Goal: Information Seeking & Learning: Learn about a topic

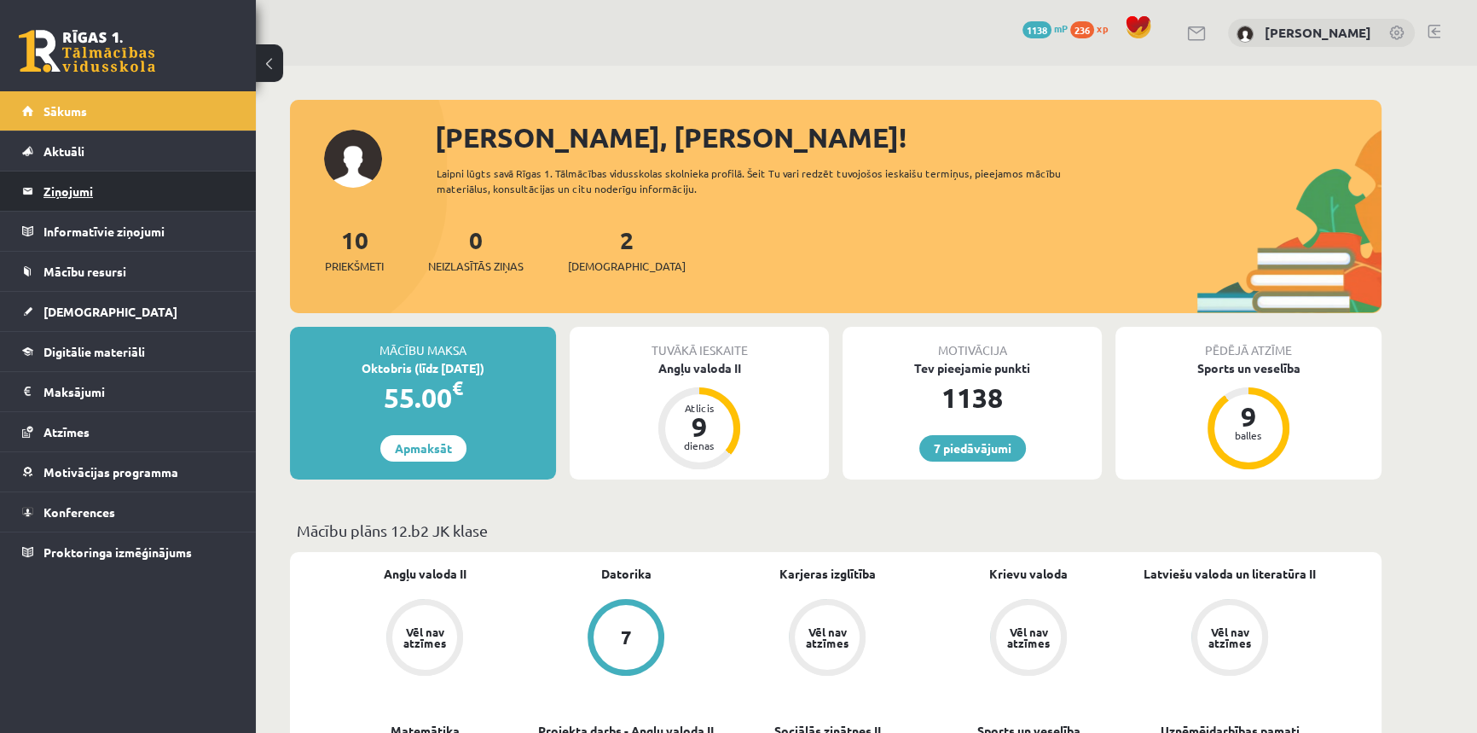
click at [102, 192] on legend "Ziņojumi 0" at bounding box center [139, 190] width 191 height 39
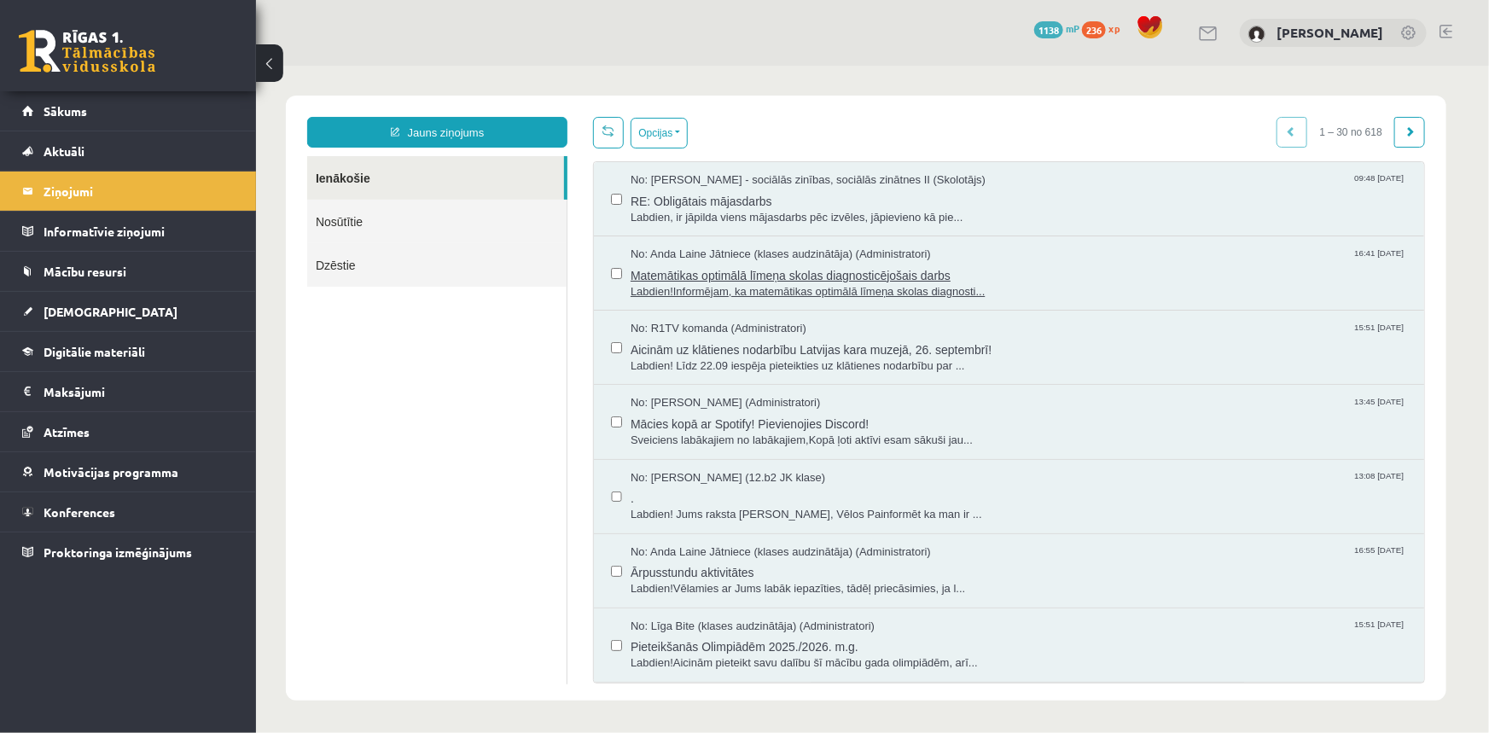
click at [705, 263] on span "Matemātikas optimālā līmeņa skolas diagnosticējošais darbs" at bounding box center [1018, 272] width 776 height 21
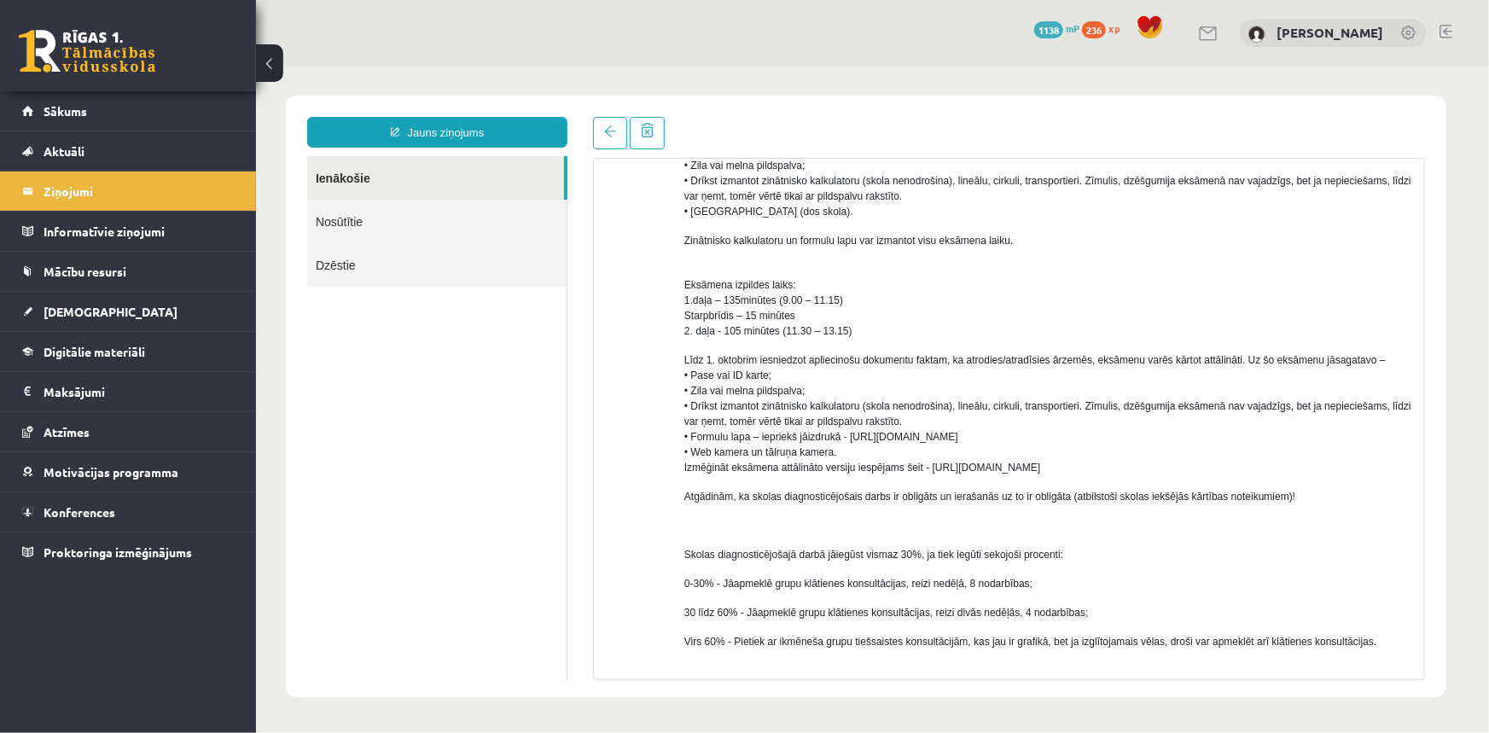
scroll to position [465, 0]
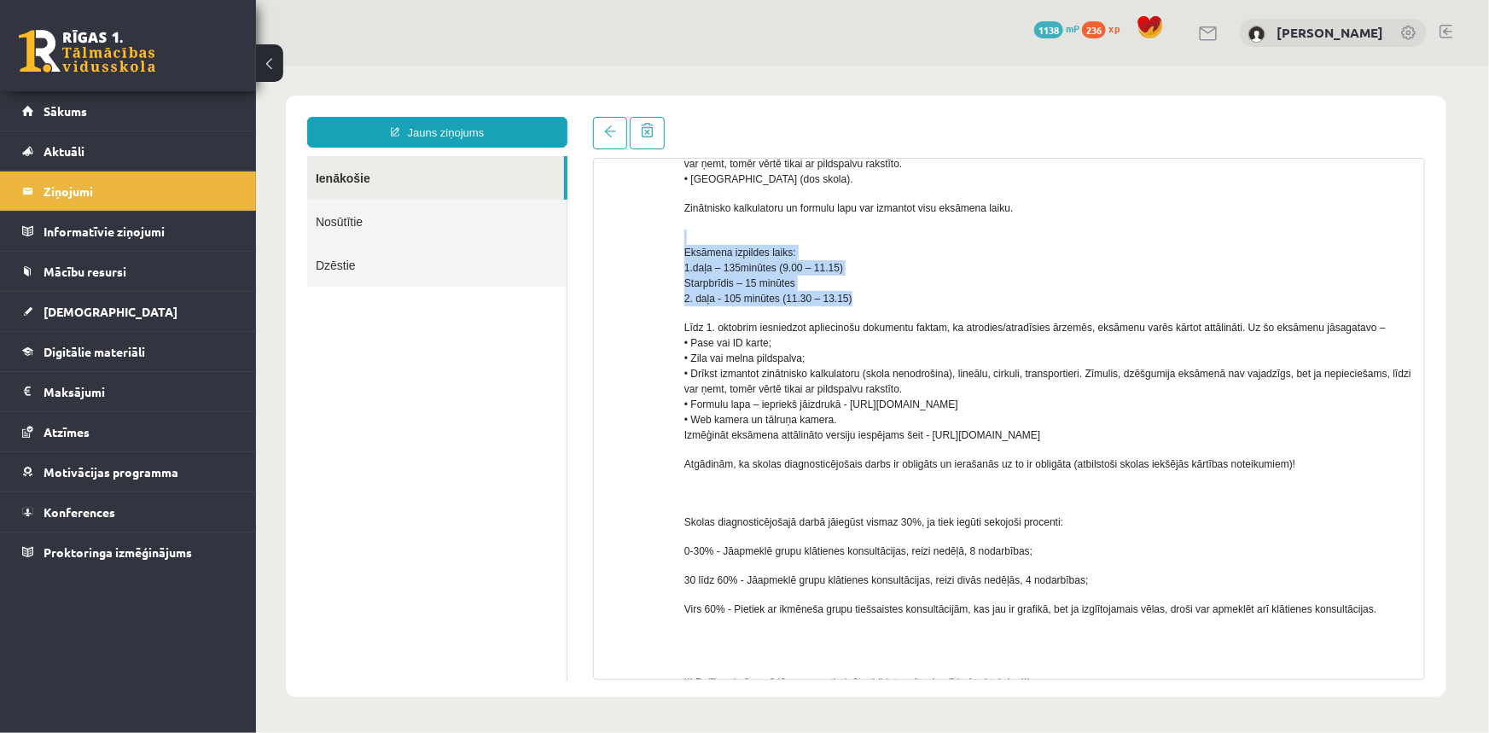
drag, startPoint x: 687, startPoint y: 242, endPoint x: 857, endPoint y: 299, distance: 179.7
click at [857, 299] on p "Eksāmena izpildes laiks: 1.daļa – 135minūtes (9.00 – 11.15) Starpbrīdis – 15 mi…" at bounding box center [1046, 267] width 727 height 77
click at [889, 283] on p "Eksāmena izpildes laiks: 1.daļa – 135minūtes (9.00 – 11.15) Starpbrīdis – 15 mi…" at bounding box center [1046, 267] width 727 height 77
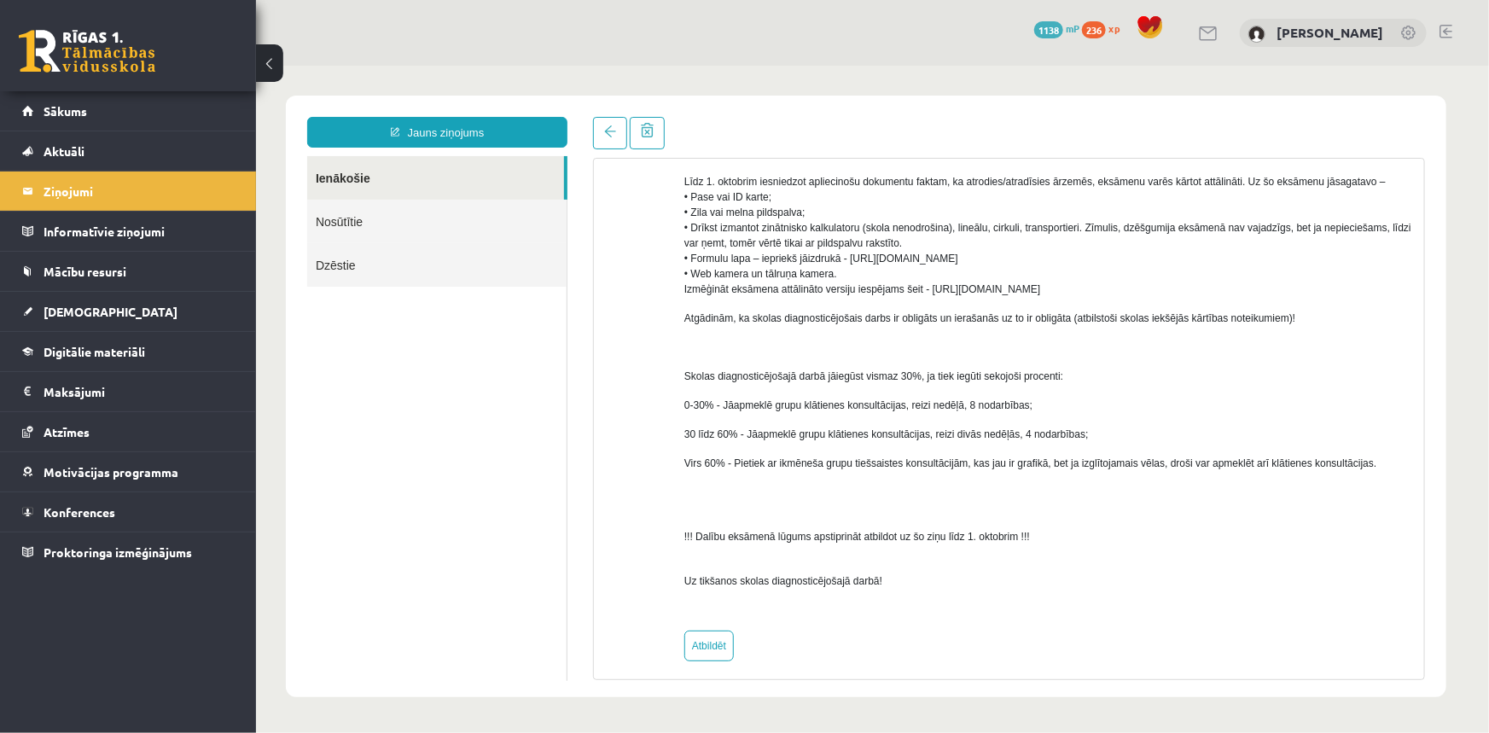
scroll to position [621, 0]
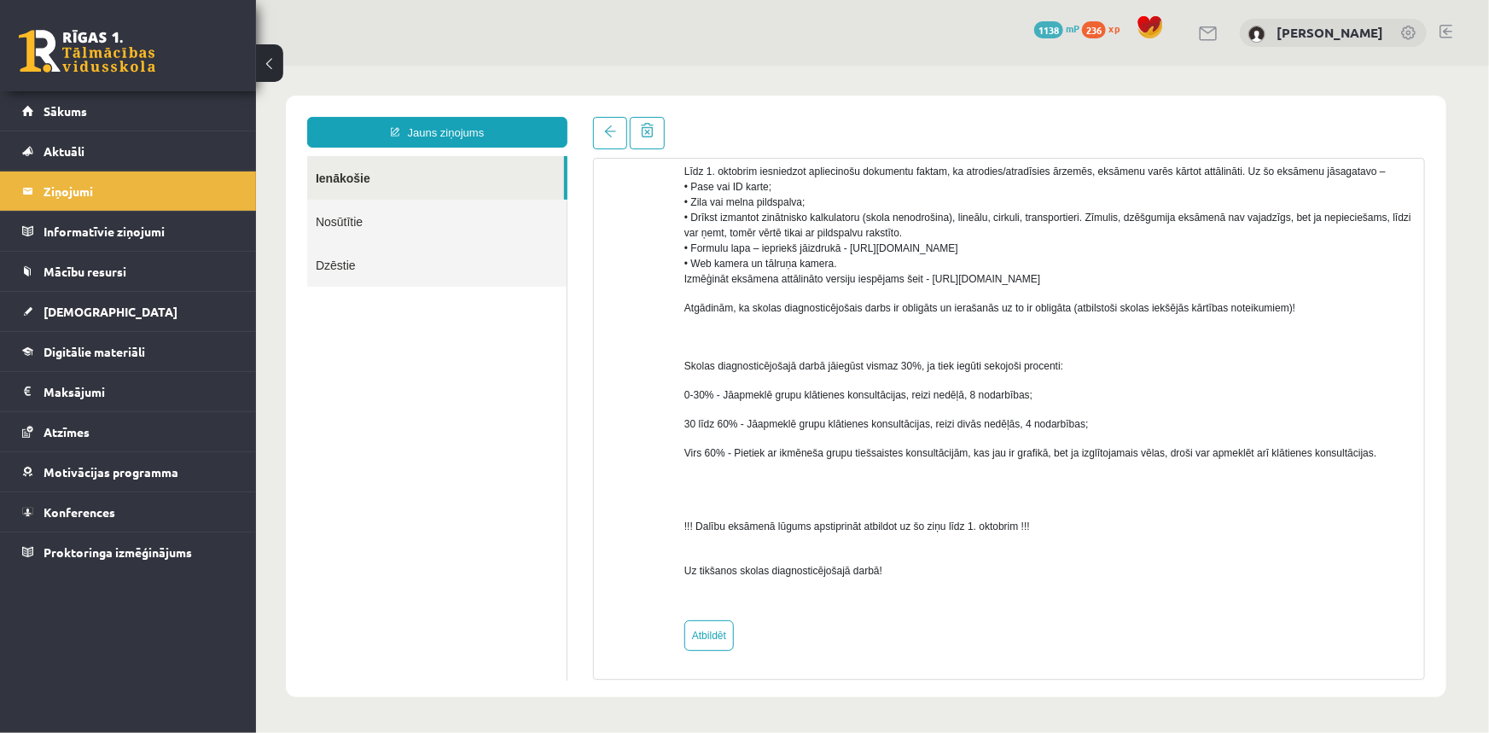
click at [550, 333] on ul "Ienākošie Nosūtītie Dzēstie" at bounding box center [436, 417] width 260 height 525
click at [119, 68] on link at bounding box center [87, 51] width 136 height 43
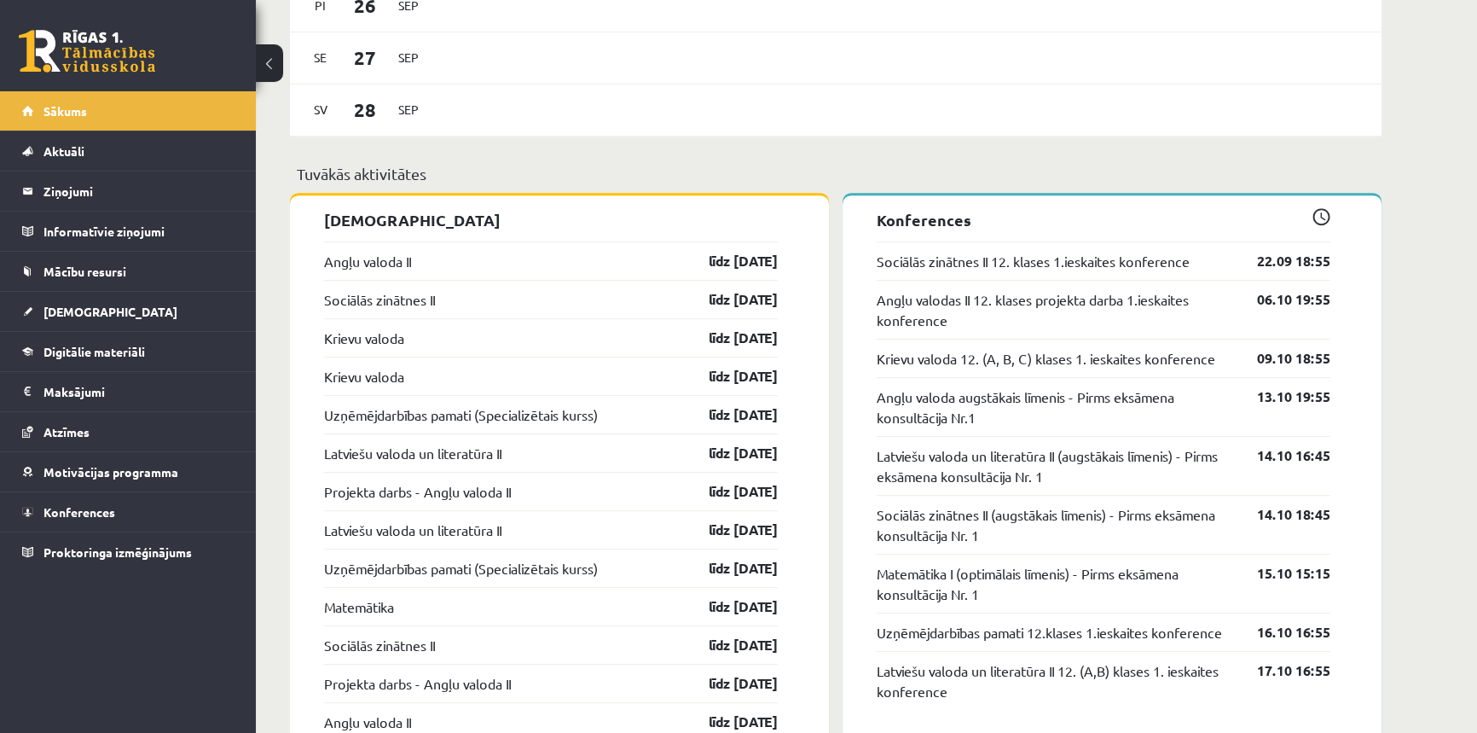
scroll to position [1240, 0]
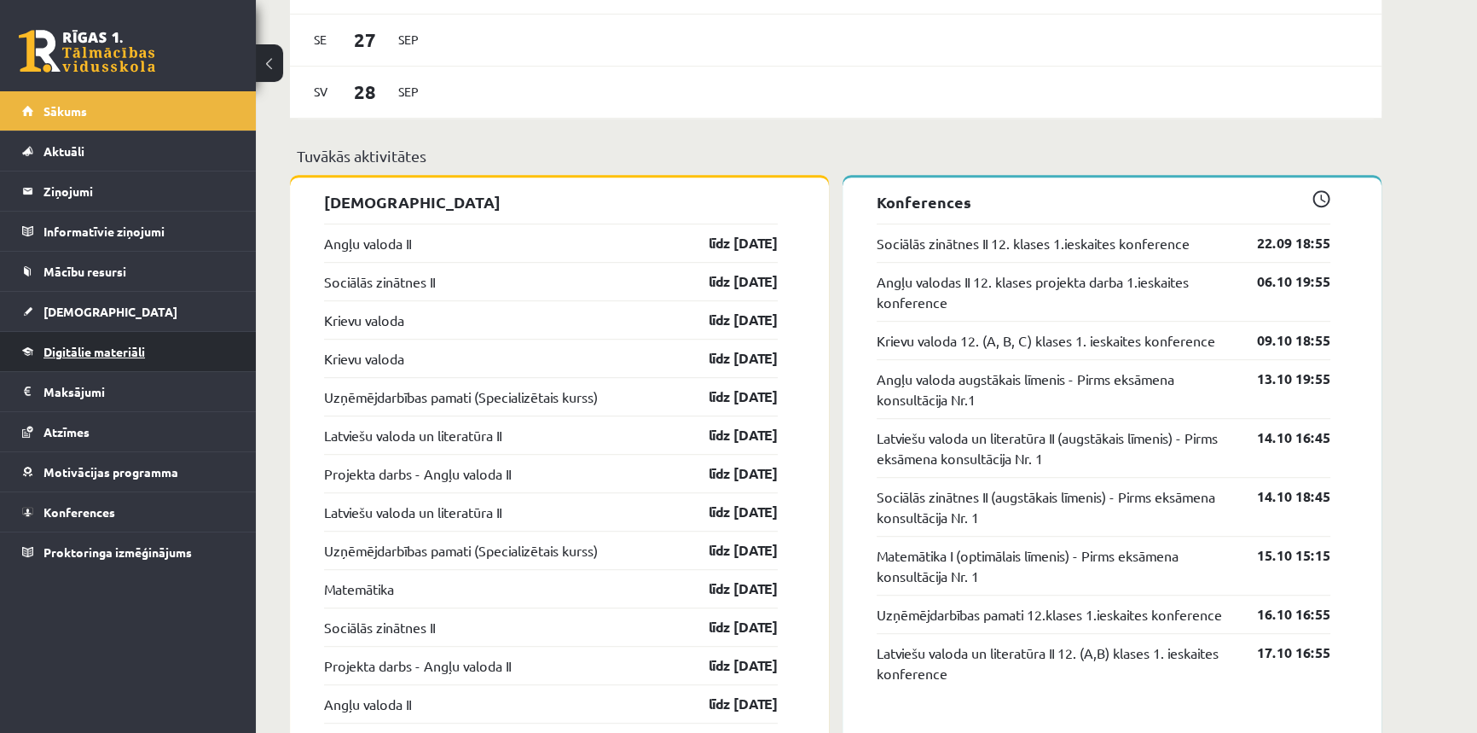
click at [175, 342] on link "Digitālie materiāli" at bounding box center [128, 351] width 212 height 39
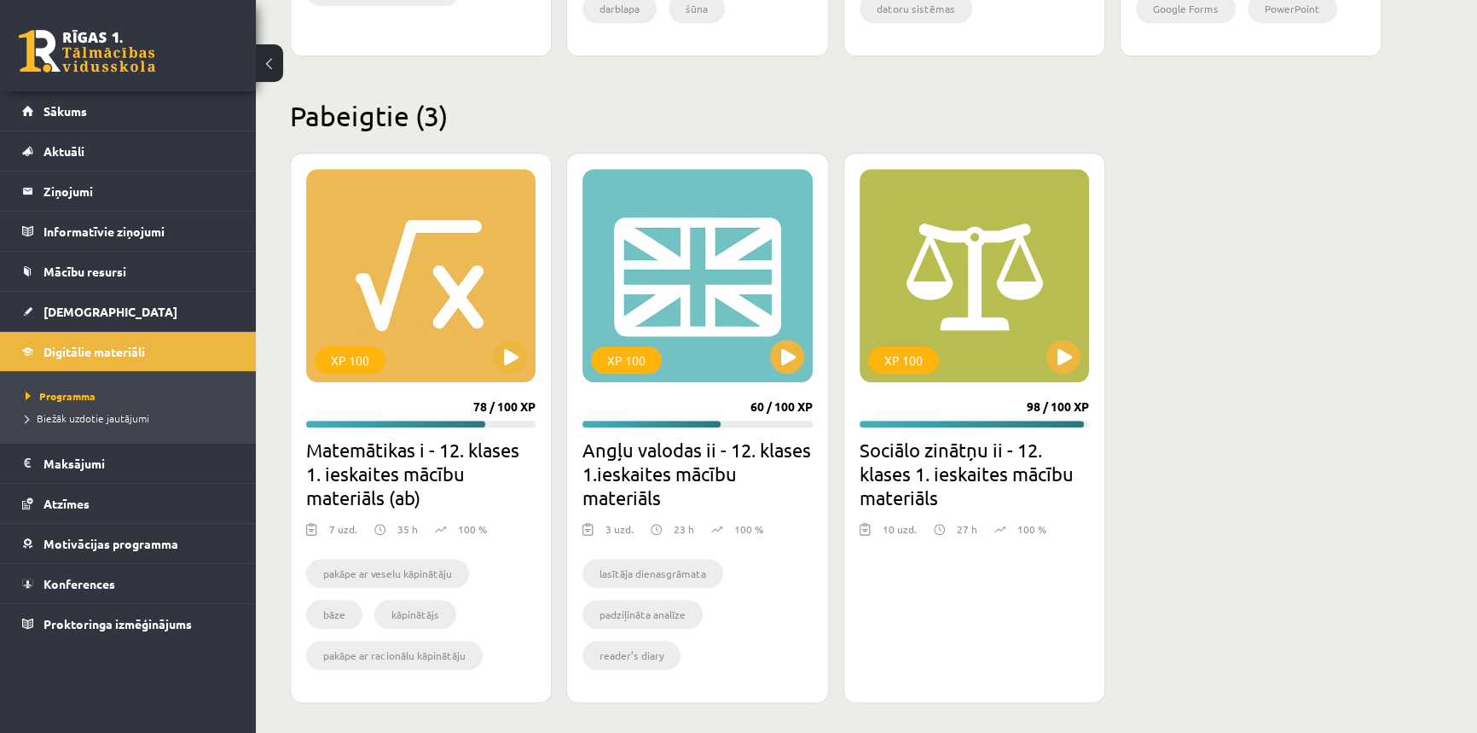
scroll to position [1500, 0]
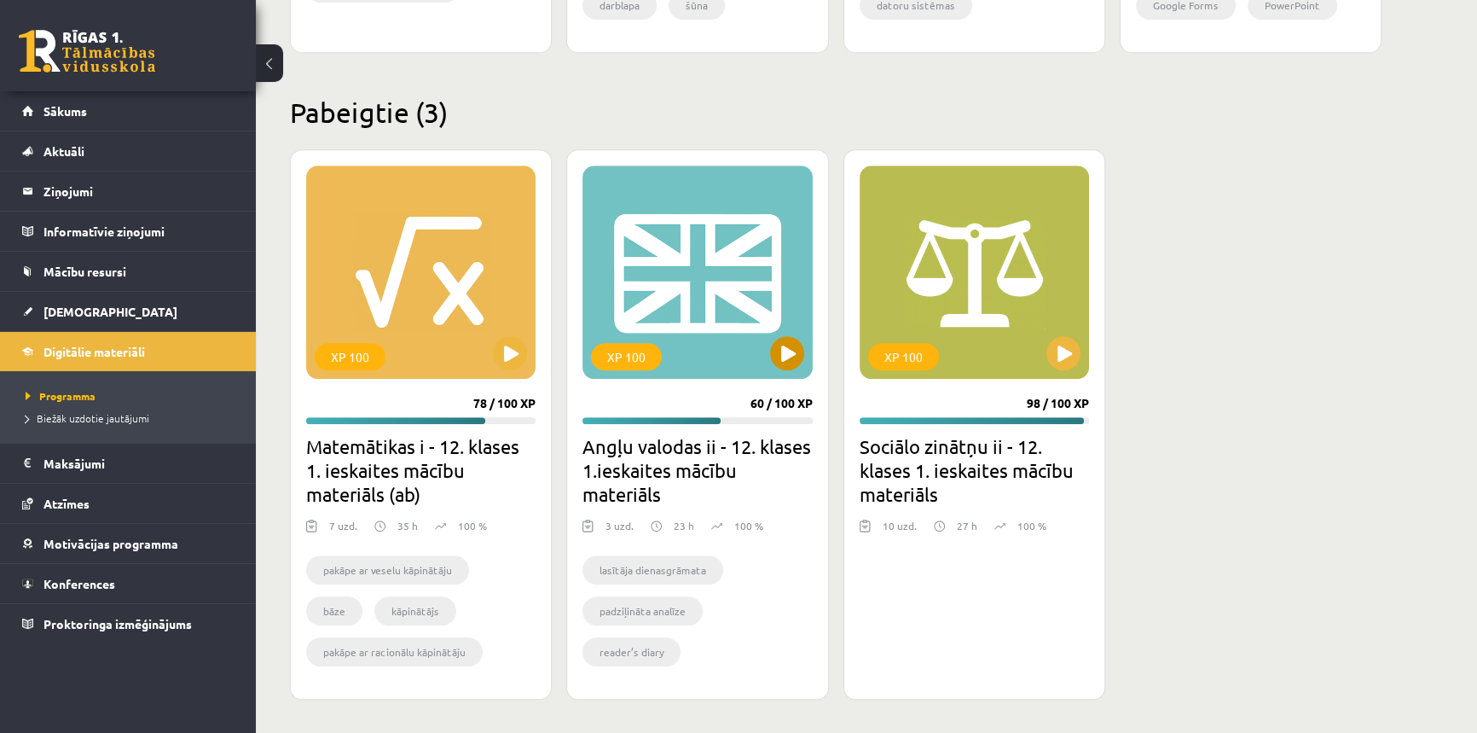
click at [738, 294] on div "XP 100" at bounding box center [697, 271] width 229 height 213
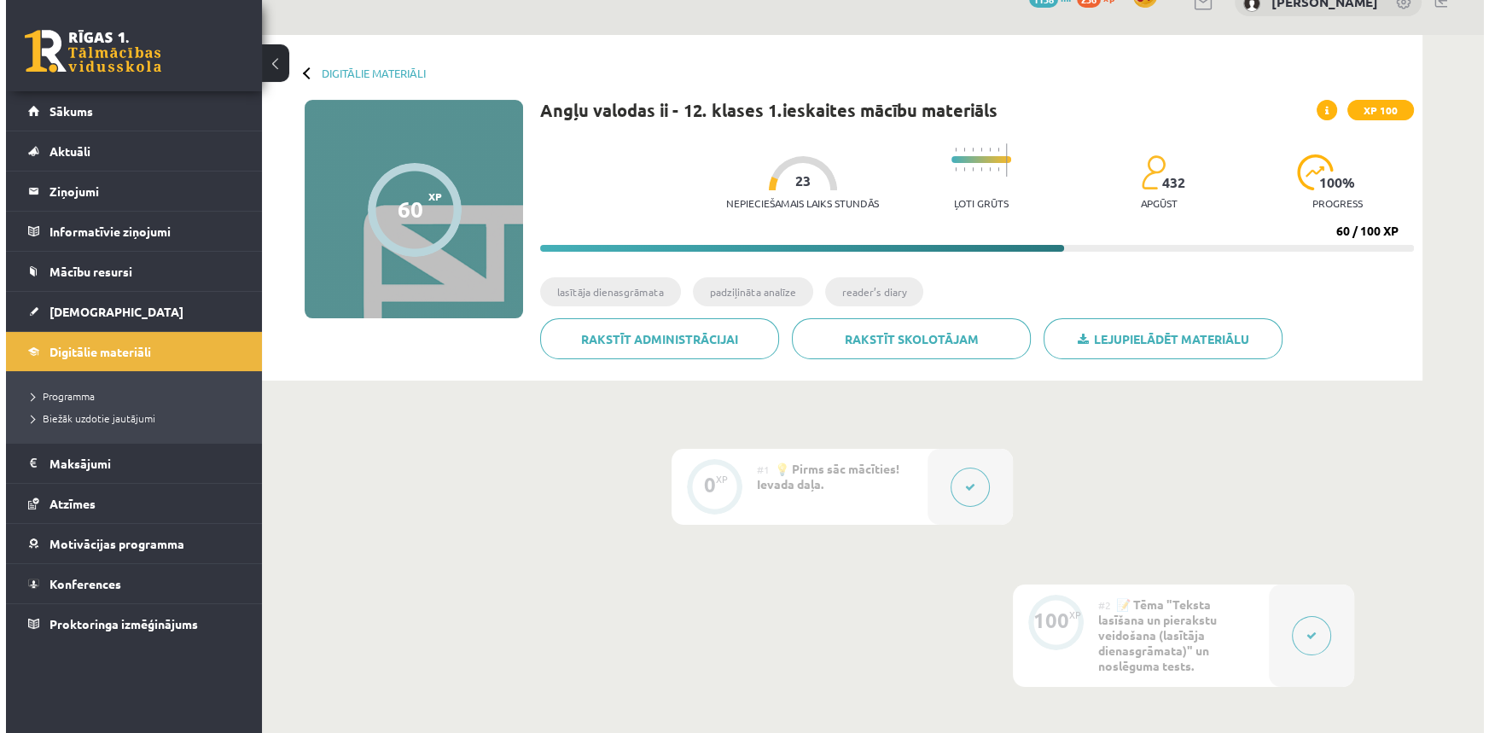
scroll to position [418, 0]
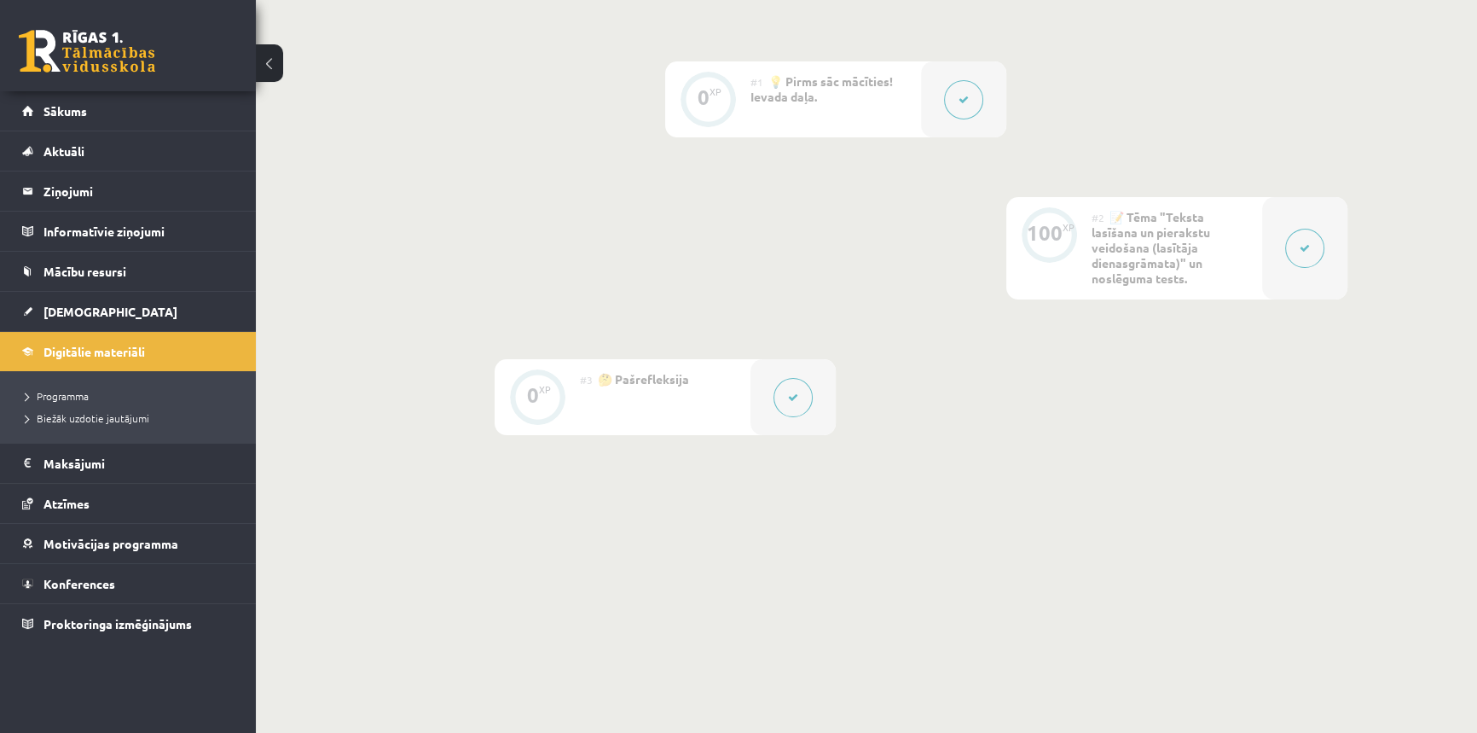
click at [1281, 241] on div at bounding box center [1304, 248] width 85 height 102
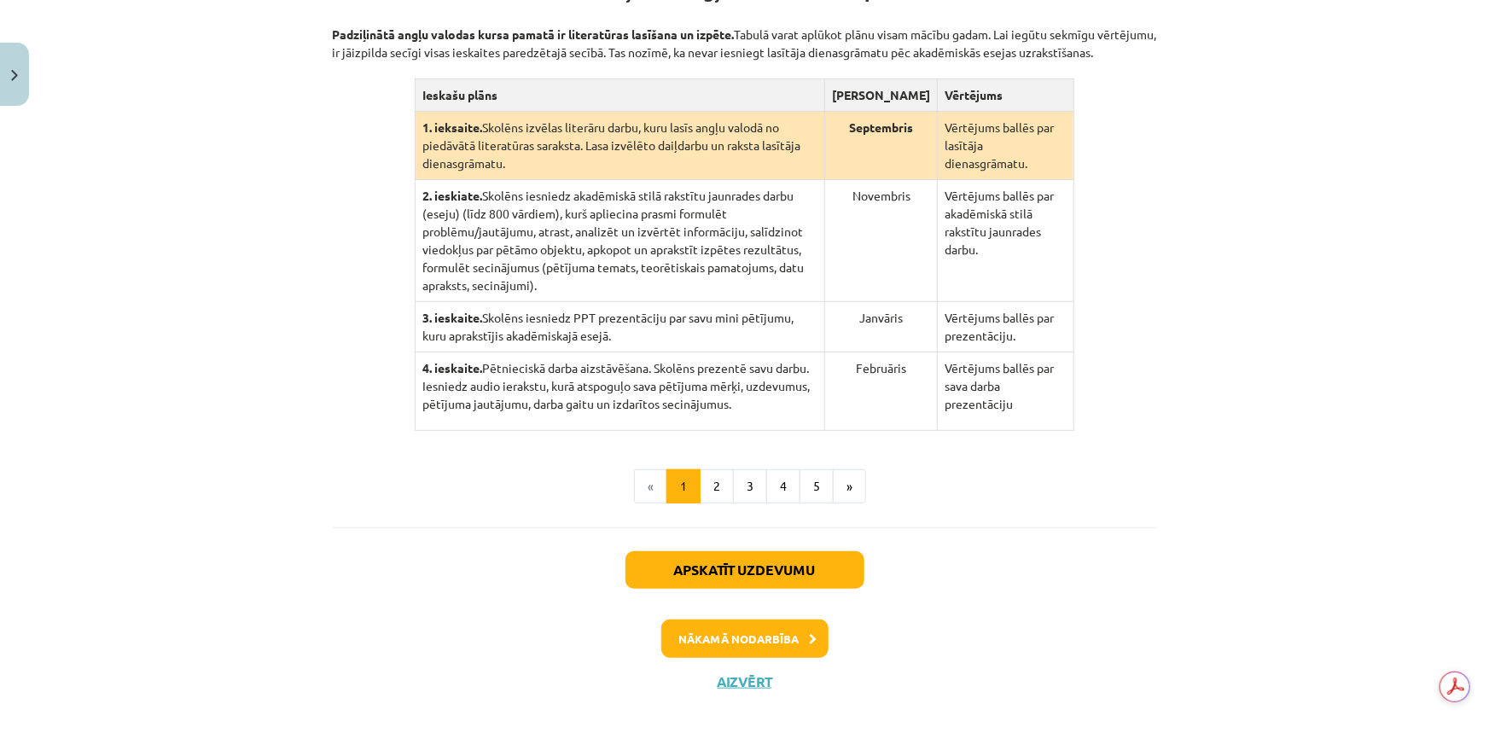
scroll to position [384, 0]
click at [713, 470] on button "2" at bounding box center [716, 486] width 34 height 34
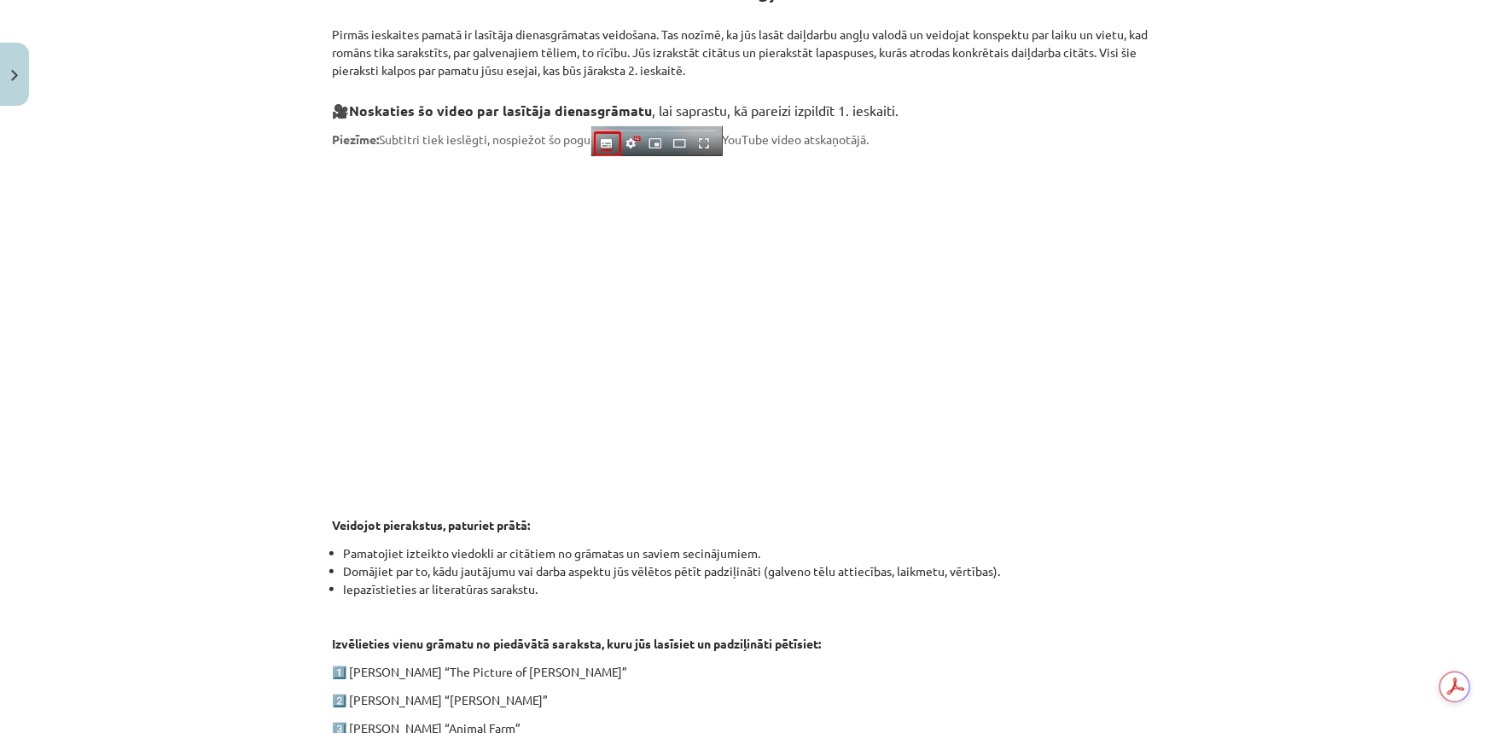
scroll to position [642, 0]
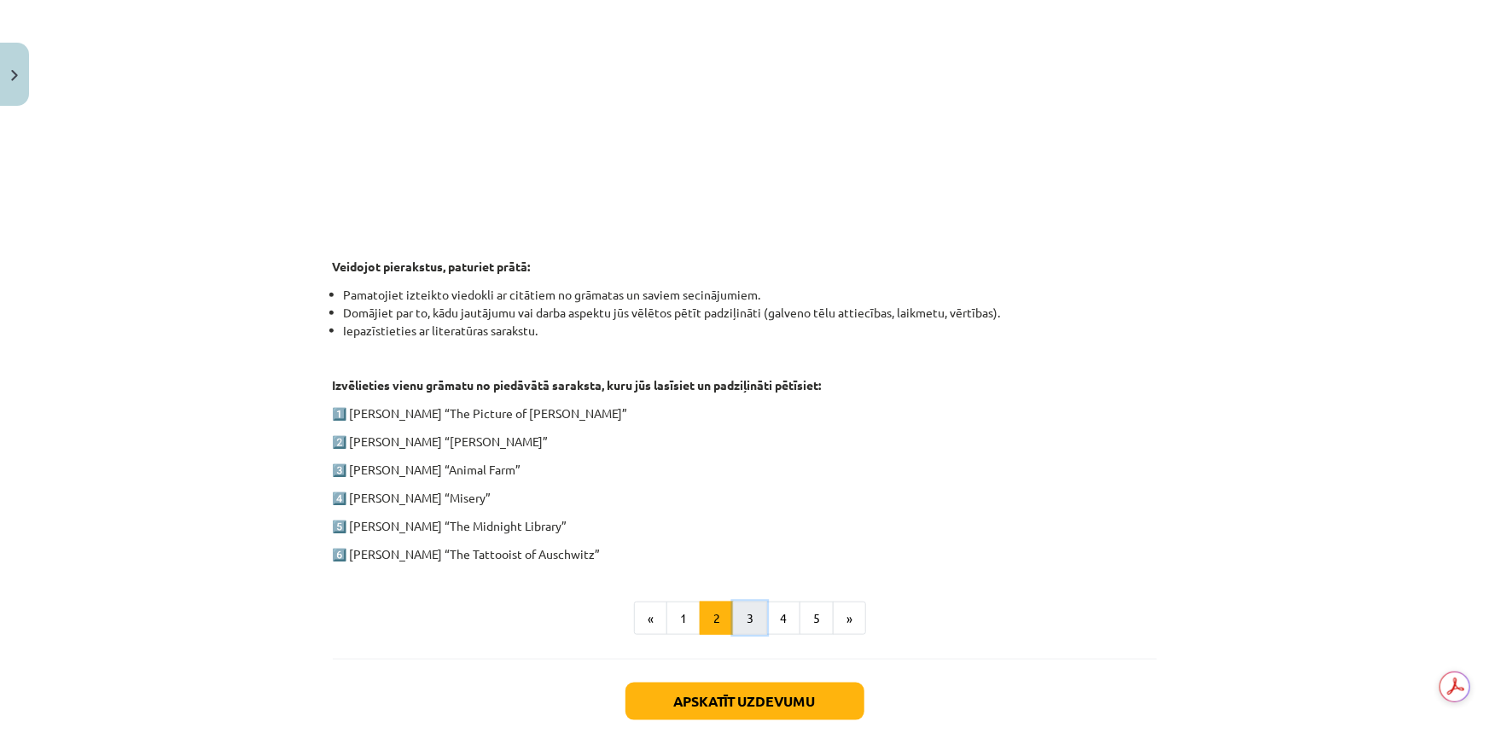
click at [744, 609] on button "3" at bounding box center [750, 618] width 34 height 34
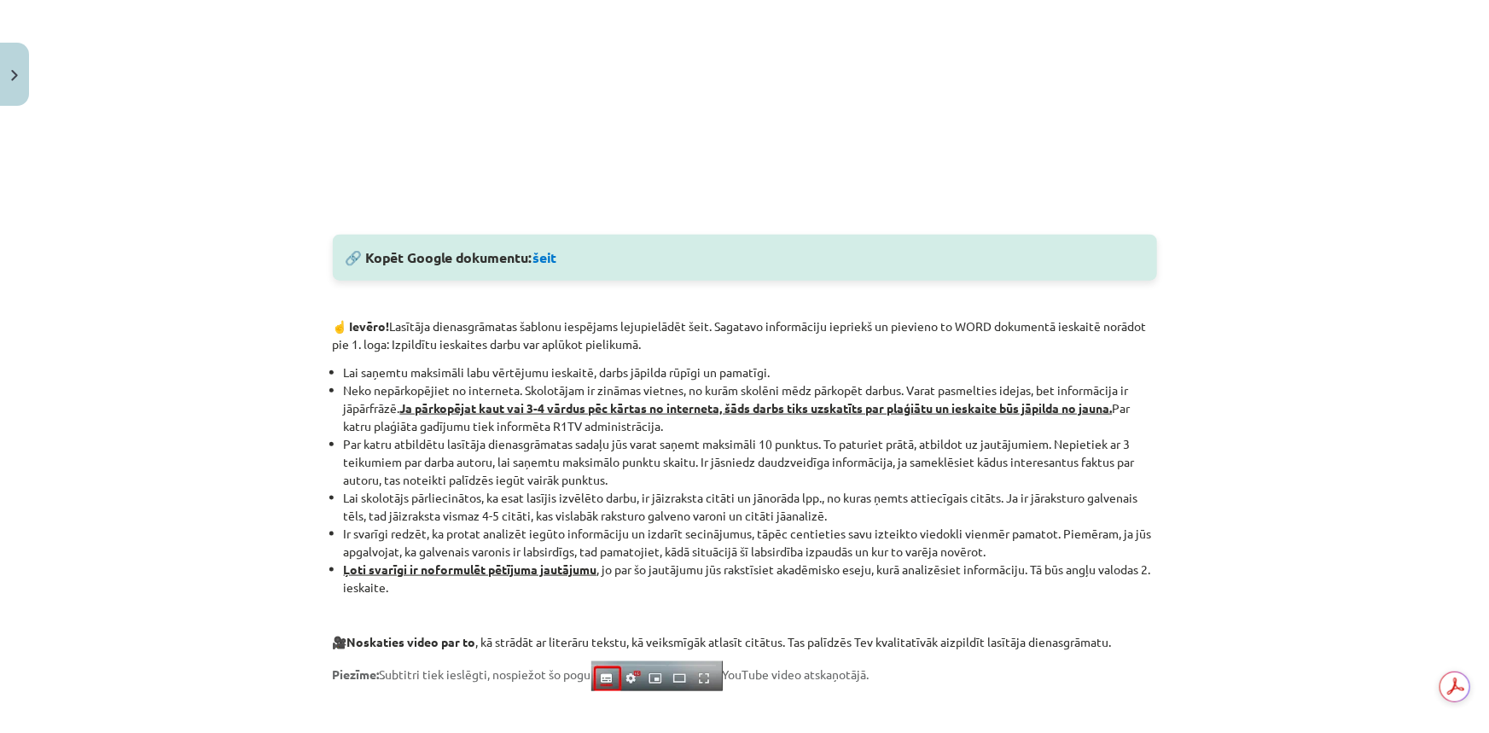
scroll to position [775, 0]
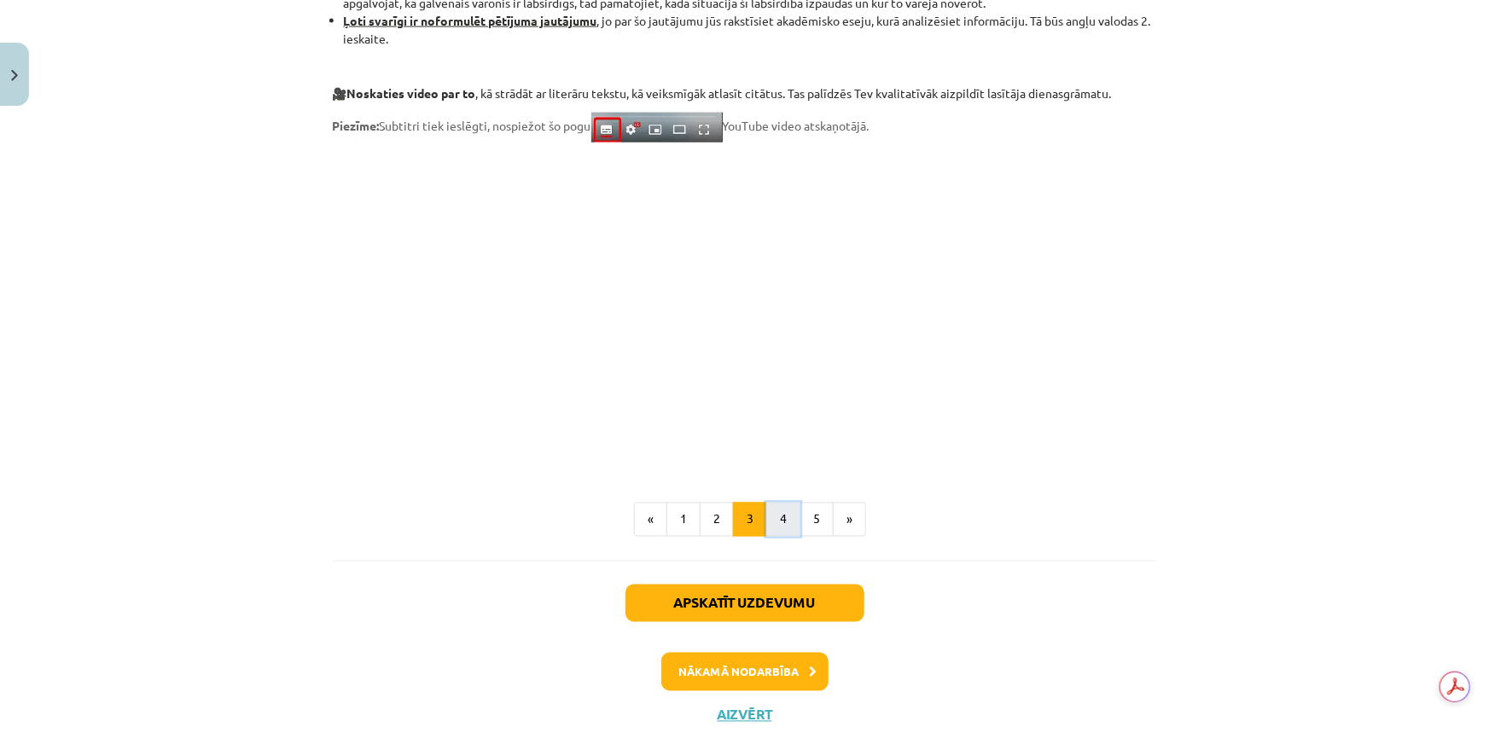
click at [775, 530] on button "4" at bounding box center [783, 519] width 34 height 34
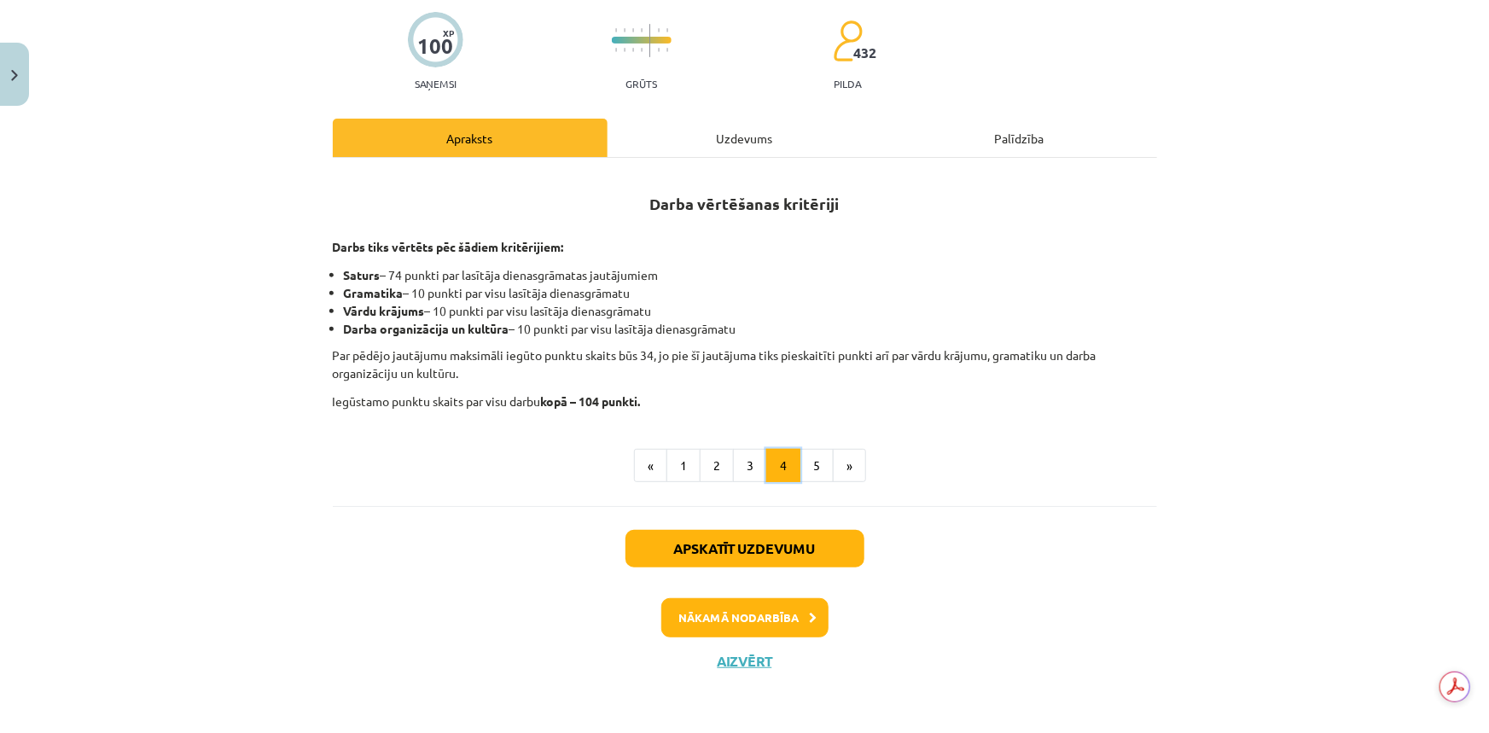
scroll to position [158, 0]
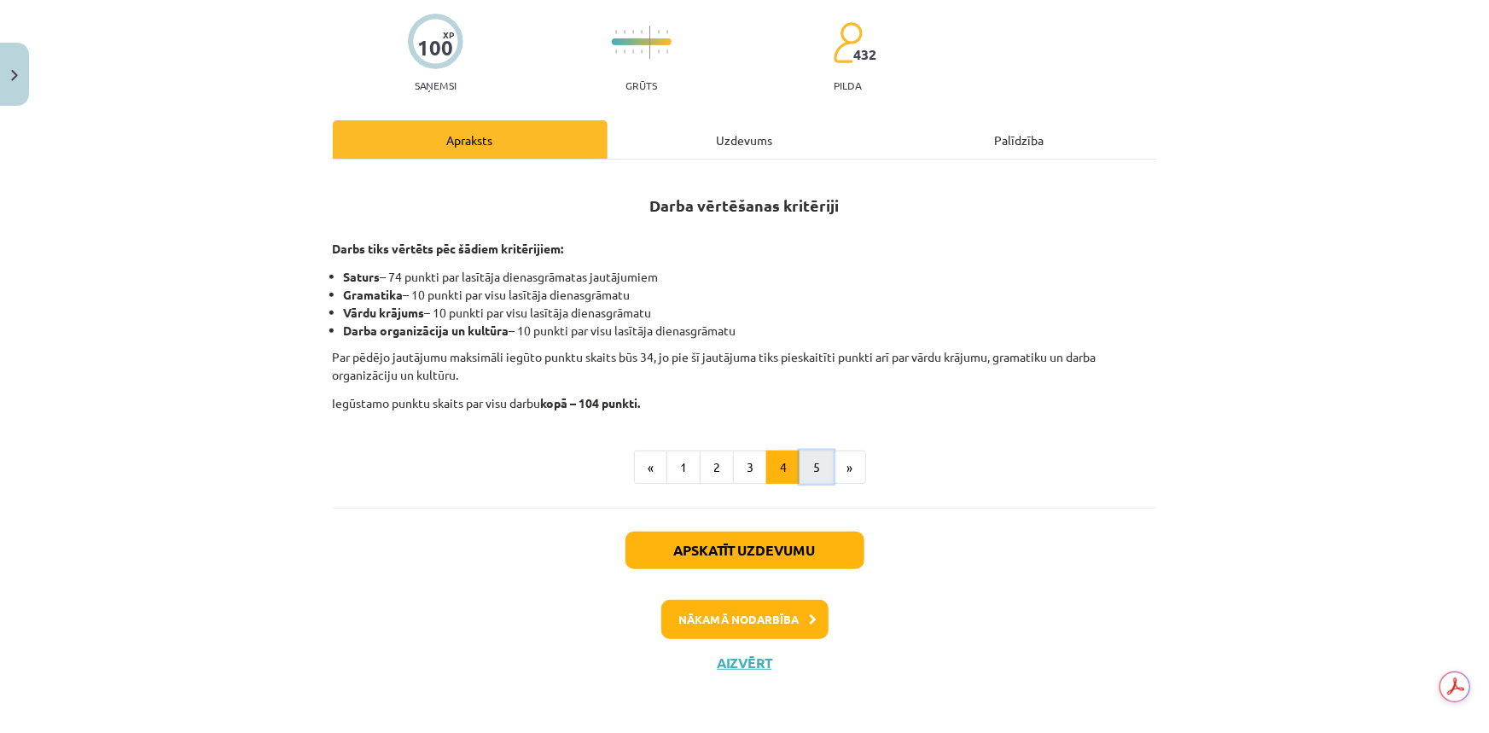
click at [816, 473] on button "5" at bounding box center [816, 467] width 34 height 34
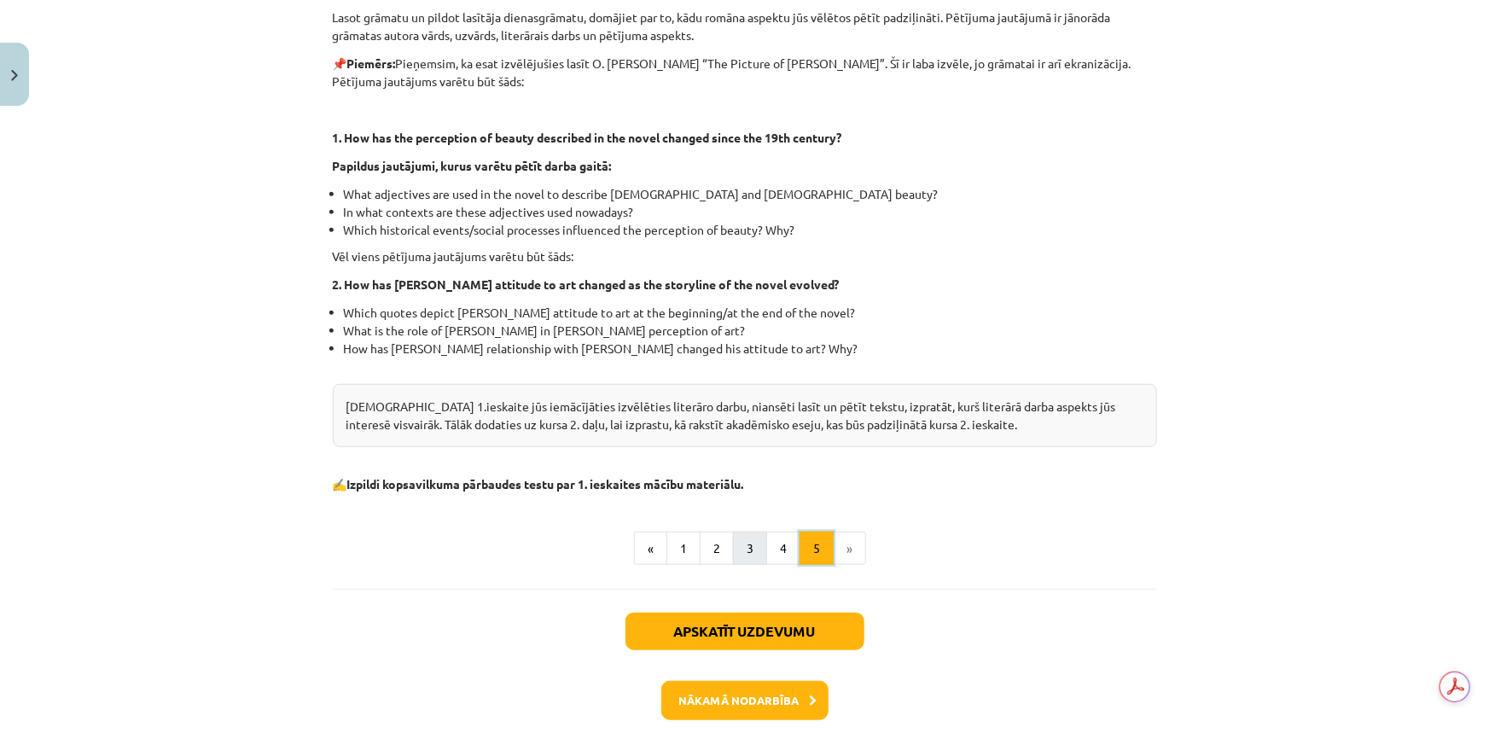
scroll to position [391, 0]
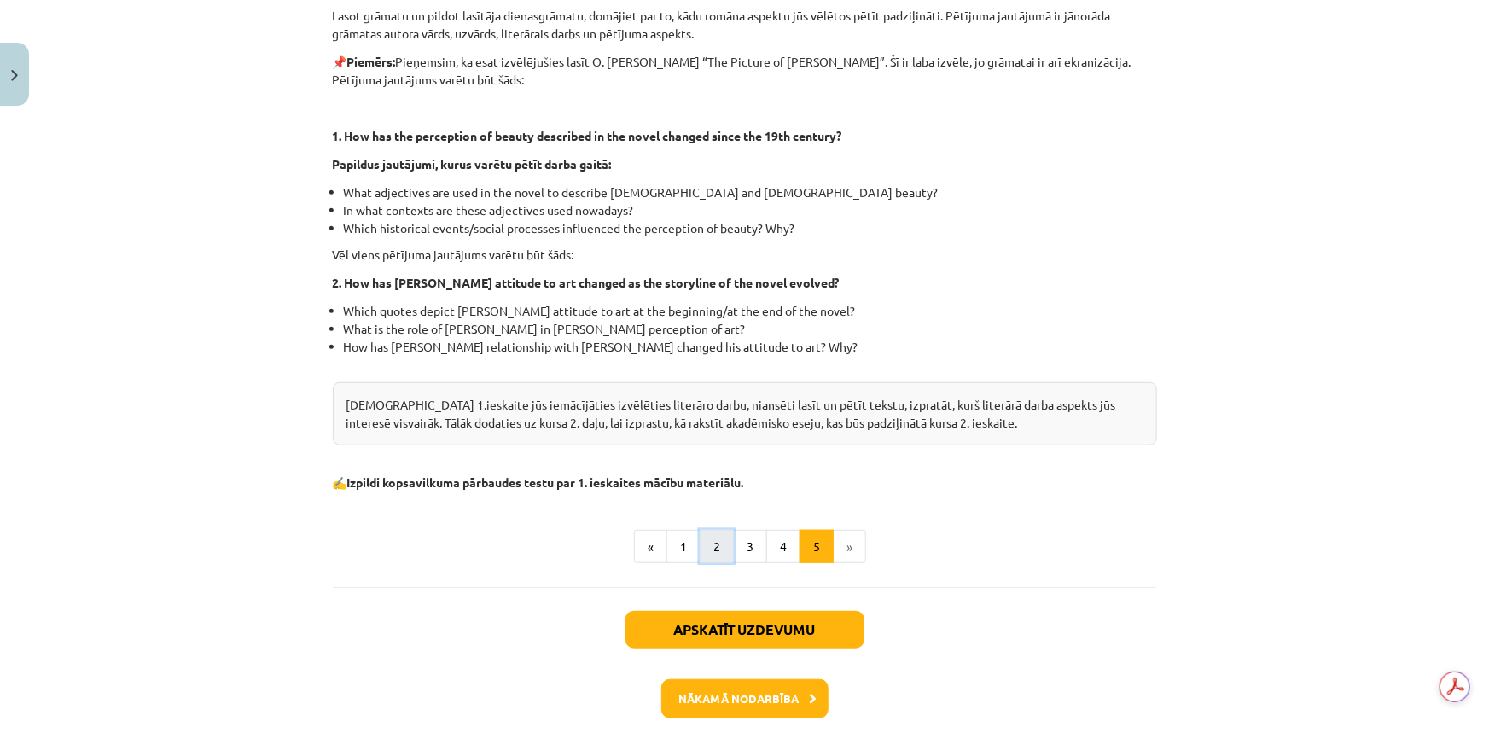
click at [714, 541] on button "2" at bounding box center [716, 547] width 34 height 34
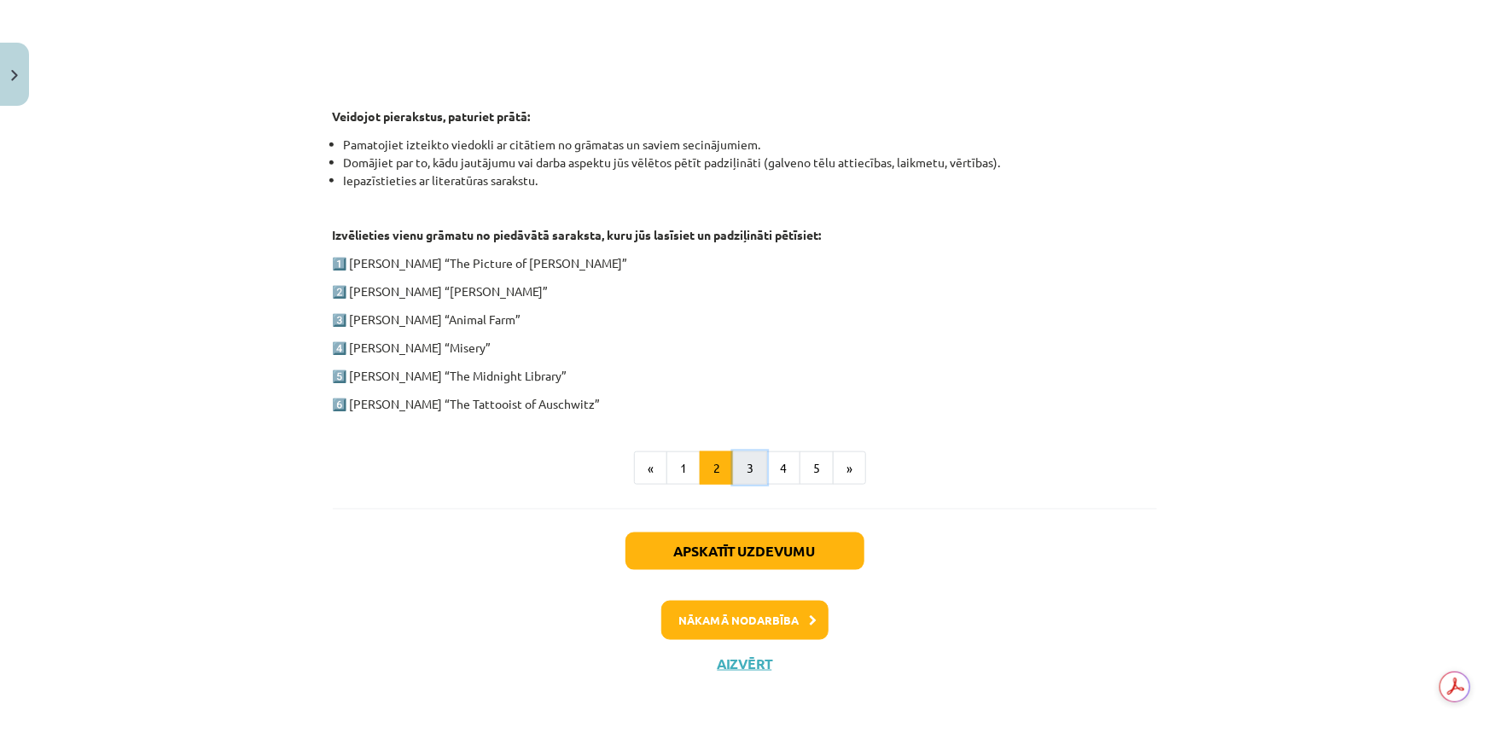
click at [745, 472] on button "3" at bounding box center [750, 468] width 34 height 34
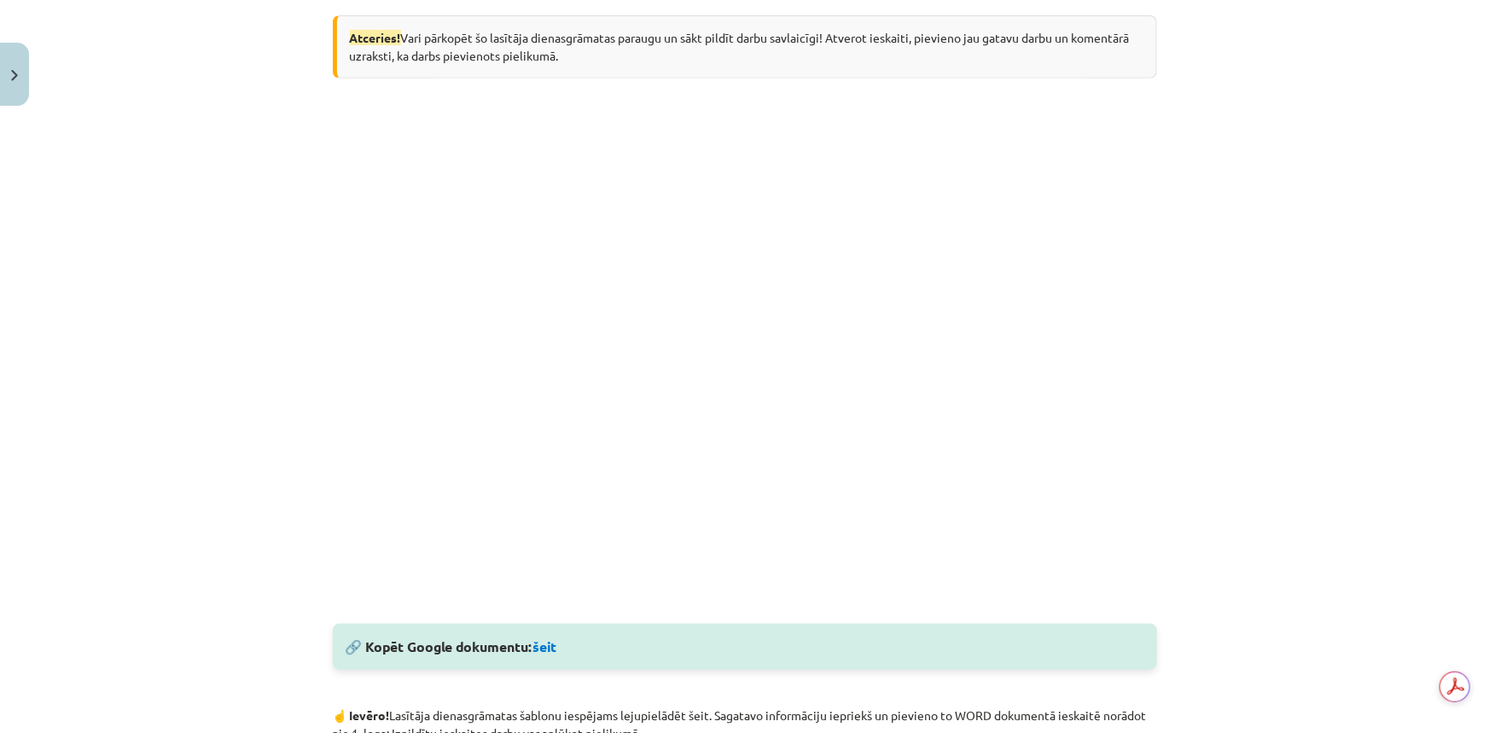
scroll to position [333, 0]
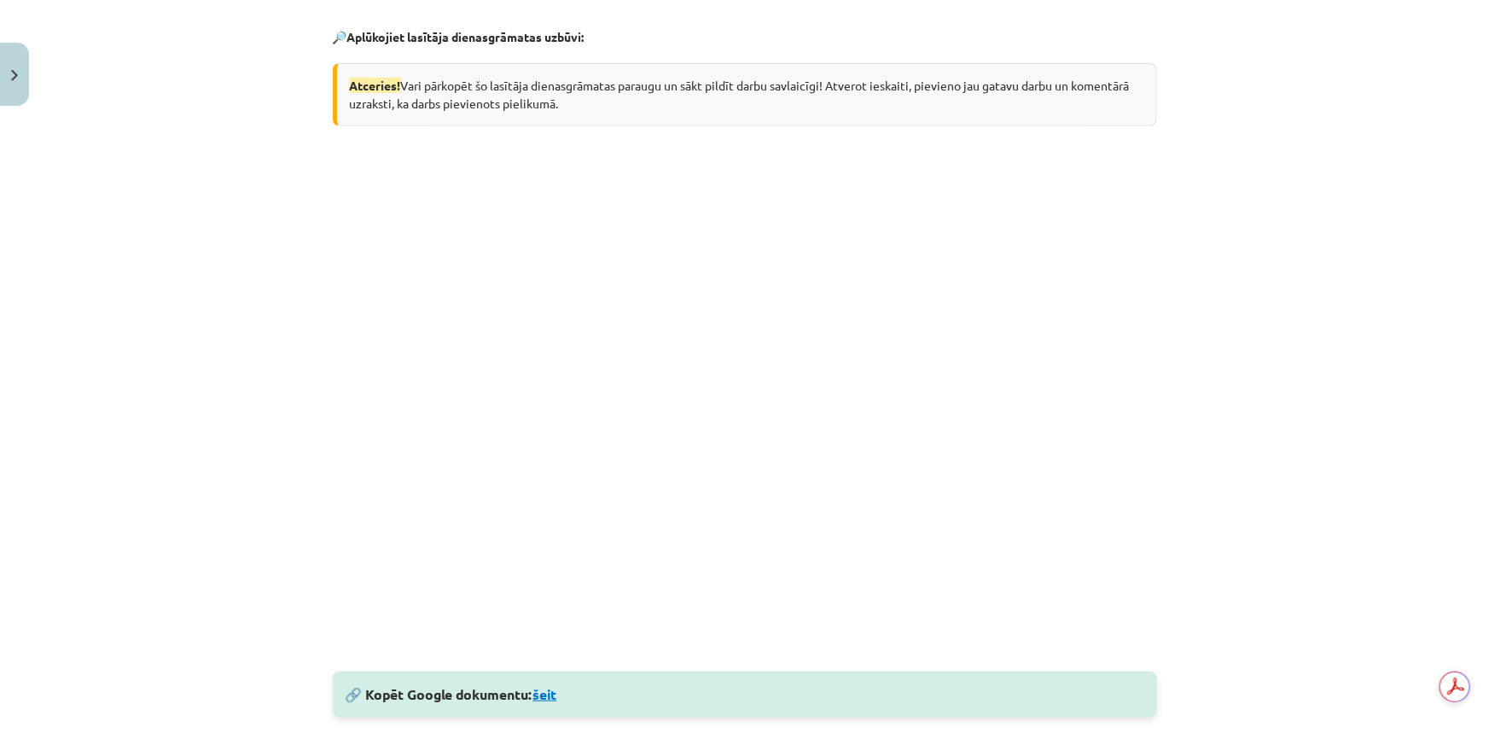
click at [551, 692] on link "šeit" at bounding box center [545, 694] width 24 height 18
